Goal: Check status: Verify the current state of an ongoing process or item

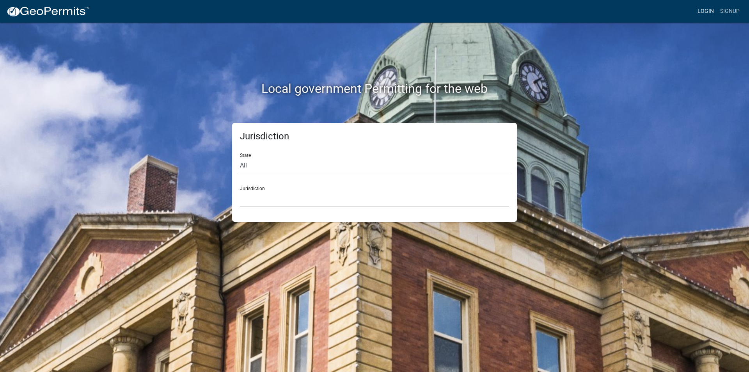
click at [709, 10] on link "Login" at bounding box center [705, 11] width 23 height 15
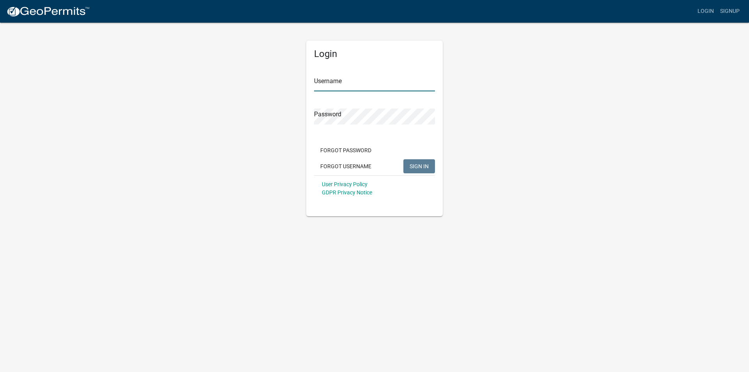
type input "mmcdonnell"
click at [414, 168] on span "SIGN IN" at bounding box center [418, 166] width 19 height 6
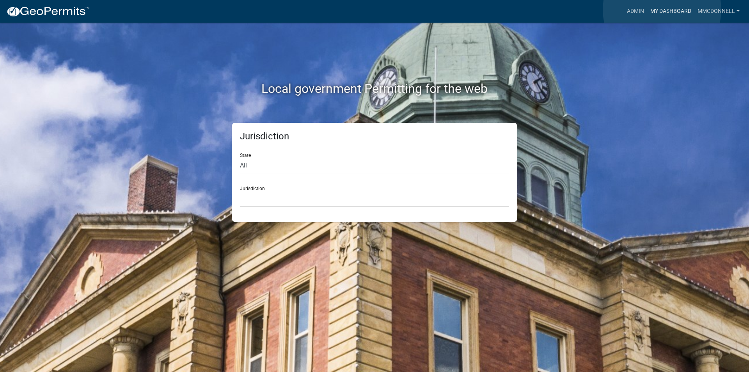
click at [662, 10] on link "My Dashboard" at bounding box center [670, 11] width 47 height 15
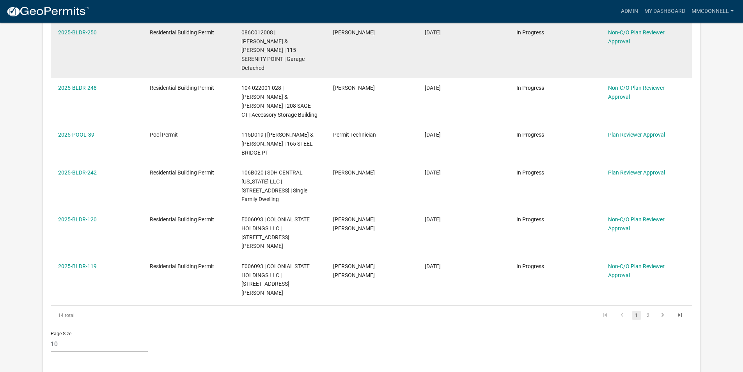
scroll to position [390, 0]
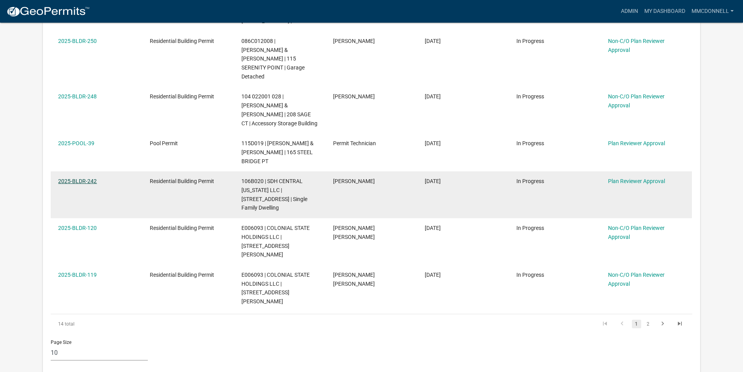
click at [86, 178] on link "2025-BLDR-242" at bounding box center [77, 181] width 39 height 6
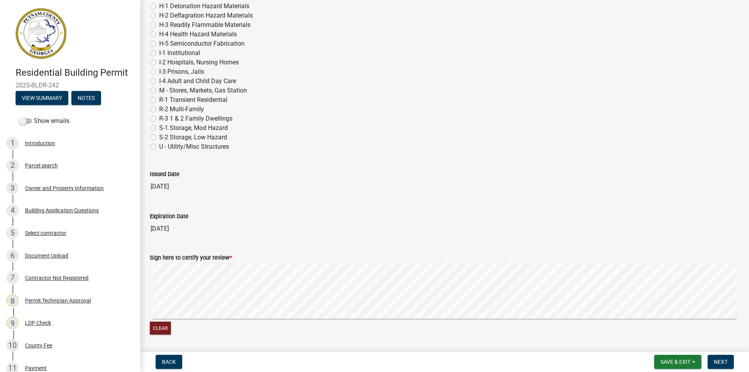
scroll to position [448, 0]
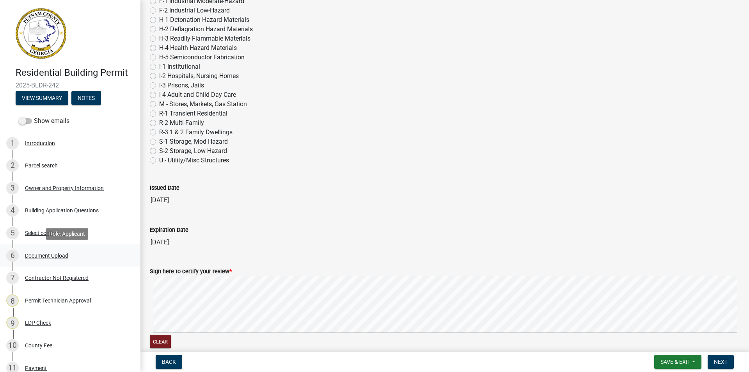
click at [45, 253] on div "Document Upload" at bounding box center [46, 255] width 43 height 5
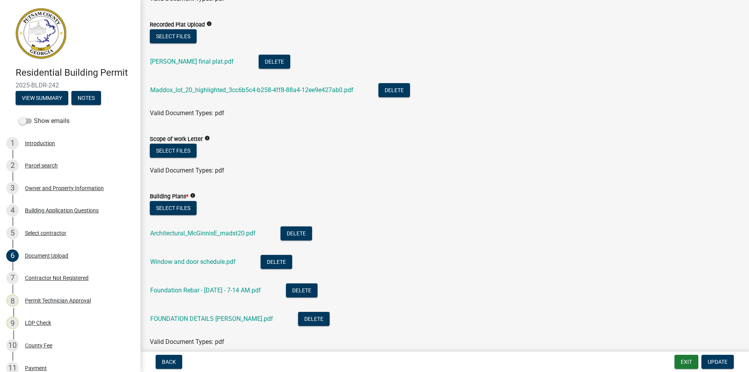
scroll to position [390, 0]
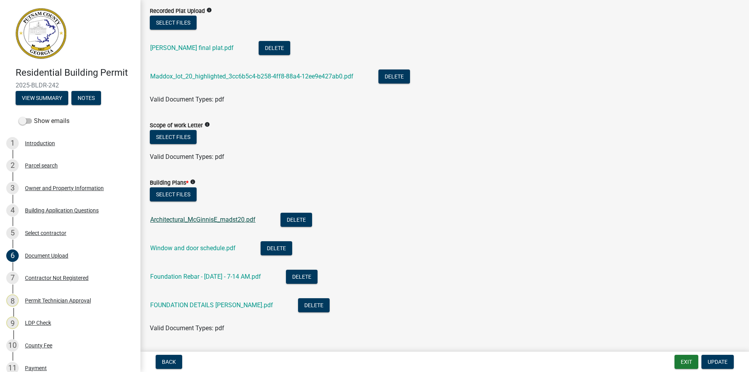
click at [181, 219] on link "Architectural_McGinnisE_madst20.pdf" at bounding box center [202, 219] width 105 height 7
click at [184, 249] on link "Window and door schedule.pdf" at bounding box center [192, 247] width 85 height 7
click at [188, 281] on div "Foundation Rebar - [DATE] - 7-14 AM.pdf" at bounding box center [211, 277] width 123 height 16
click at [188, 276] on link "Foundation Rebar - [DATE] - 7-14 AM.pdf" at bounding box center [205, 276] width 111 height 7
click at [197, 305] on link "FOUNDATION DETAILS [PERSON_NAME].pdf" at bounding box center [211, 304] width 123 height 7
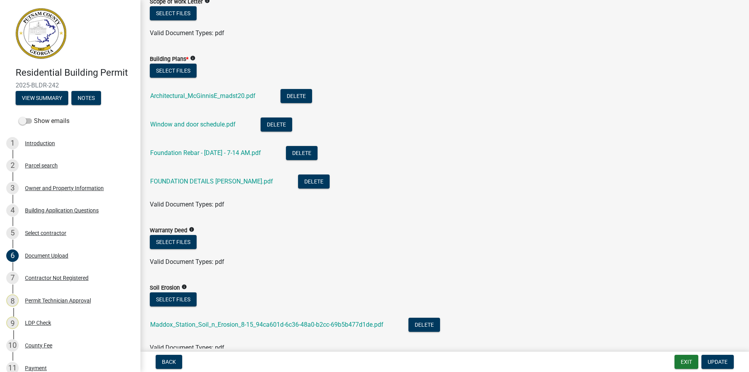
scroll to position [546, 0]
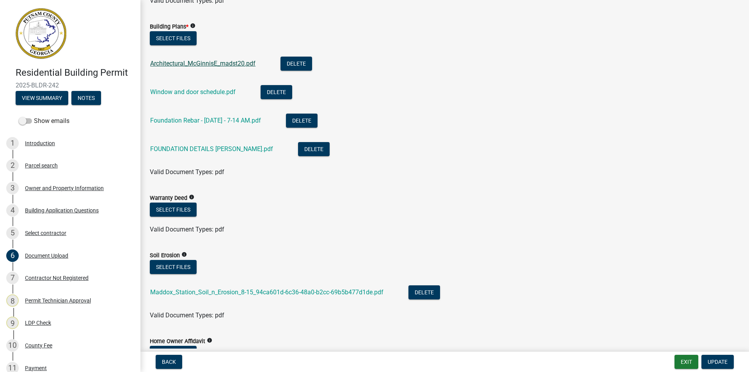
click at [185, 66] on link "Architectural_McGinnisE_madst20.pdf" at bounding box center [202, 63] width 105 height 7
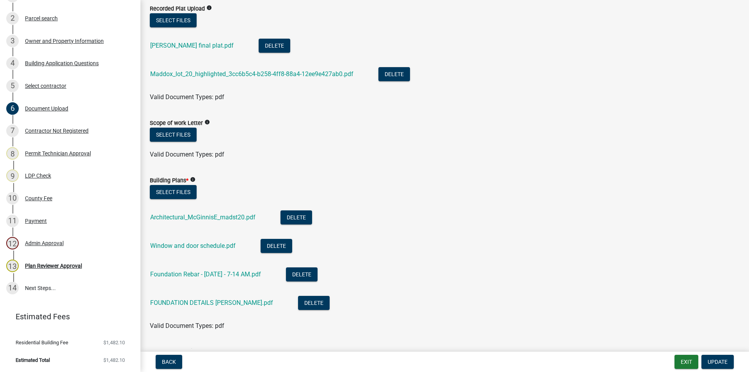
scroll to position [391, 0]
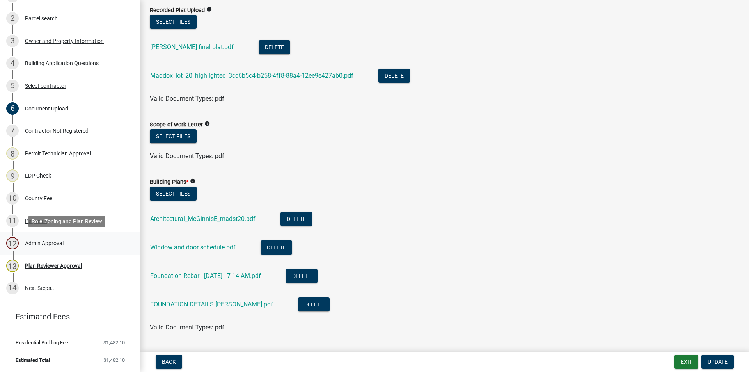
click at [43, 241] on div "Admin Approval" at bounding box center [44, 242] width 39 height 5
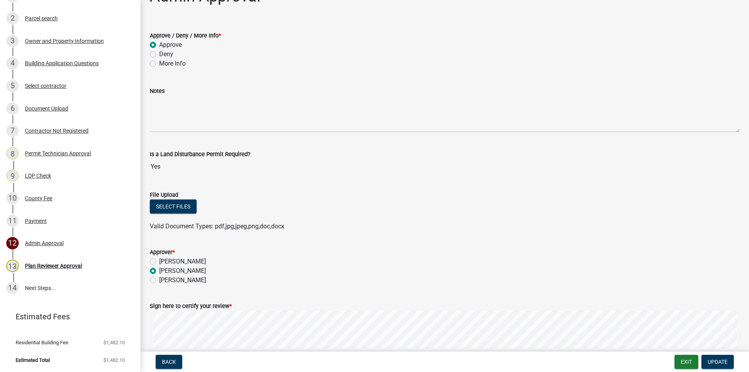
scroll to position [0, 0]
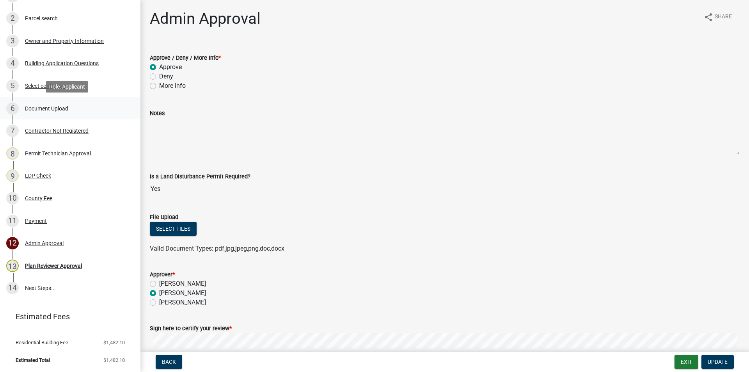
click at [33, 108] on div "Document Upload" at bounding box center [46, 108] width 43 height 5
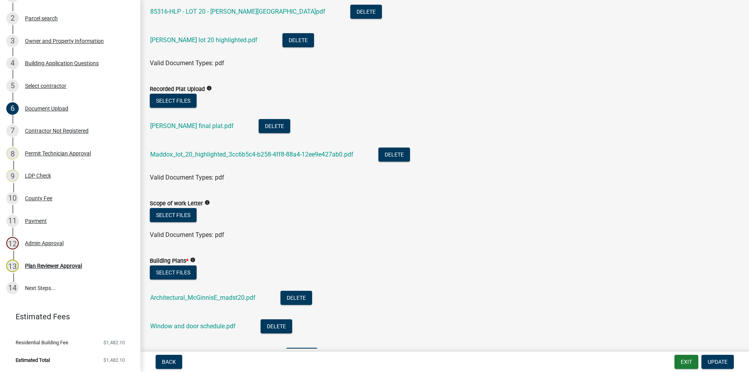
scroll to position [351, 0]
